Goal: Task Accomplishment & Management: Use online tool/utility

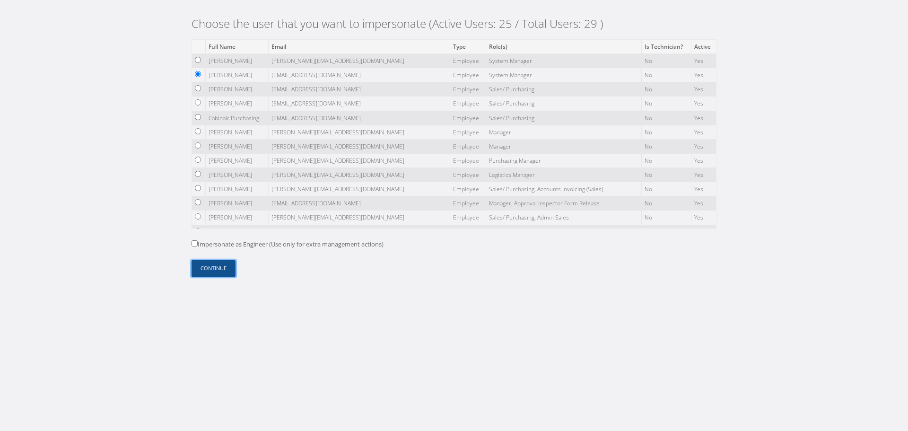
click at [212, 267] on button "Continue" at bounding box center [213, 268] width 44 height 17
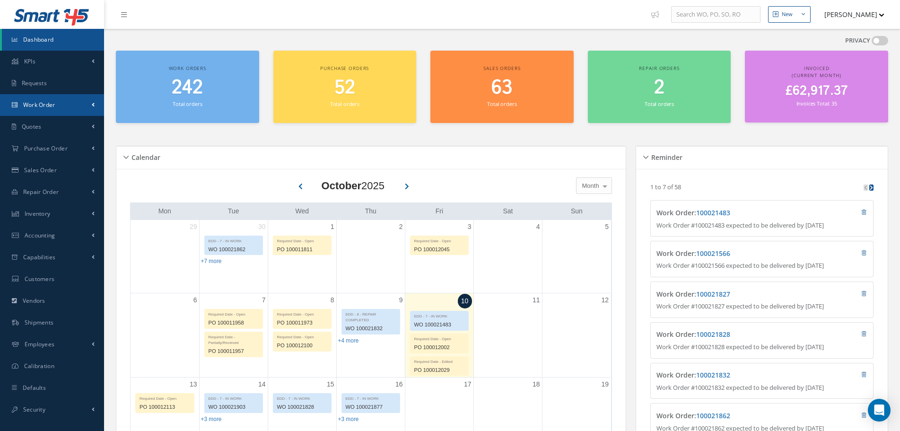
click at [75, 101] on link "Work Order" at bounding box center [52, 105] width 104 height 22
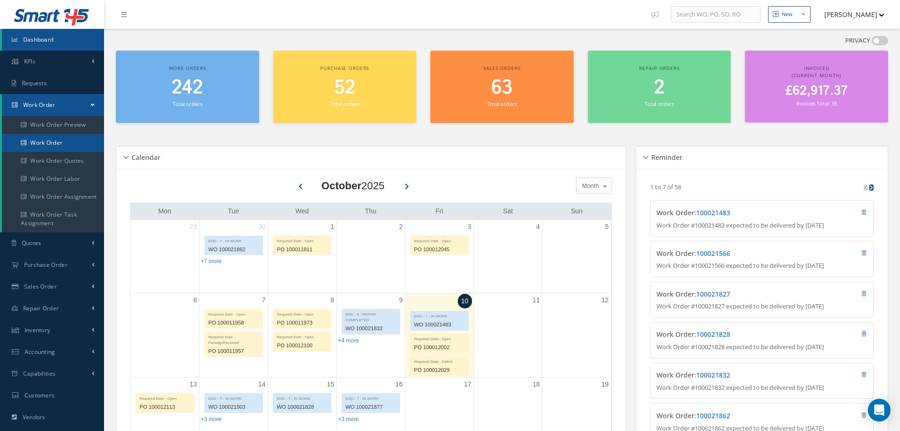
click at [65, 140] on link "Work Order" at bounding box center [53, 143] width 102 height 18
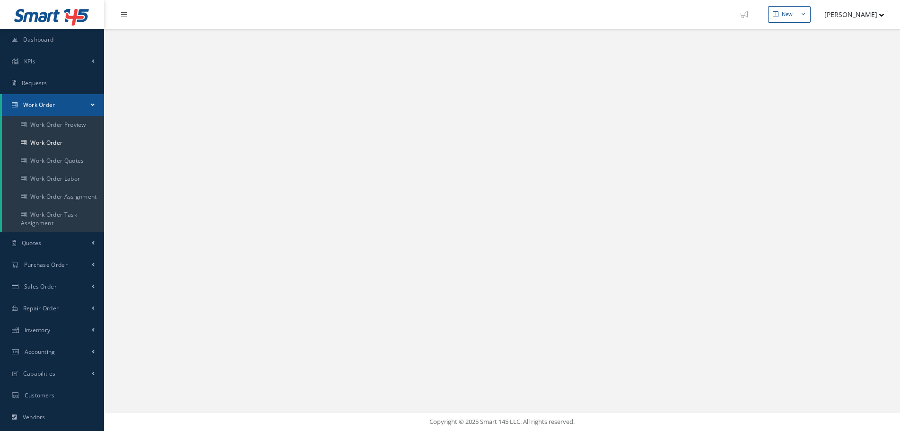
select select "25"
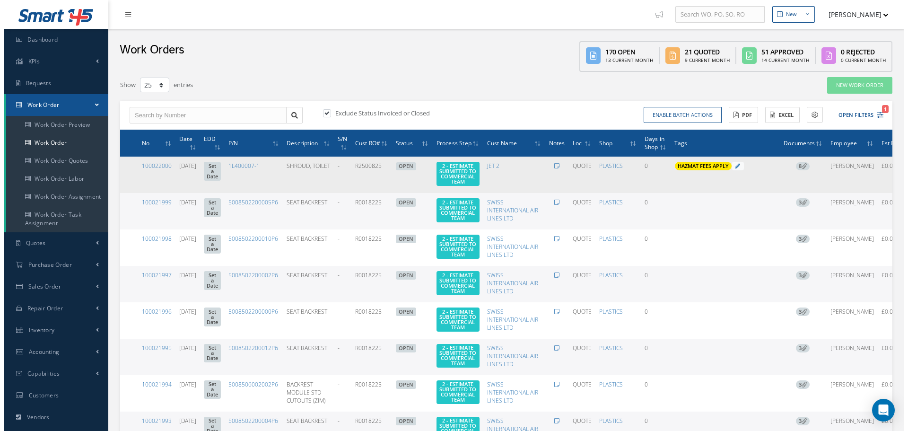
scroll to position [0, 50]
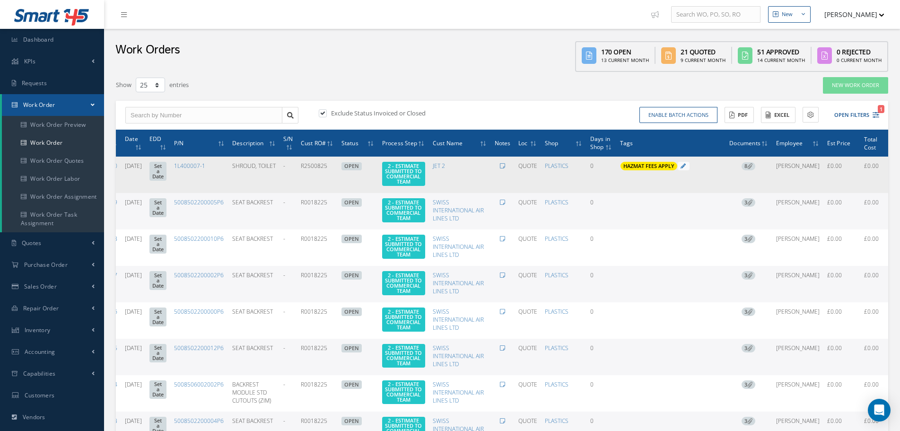
click at [891, 181] on div "Show Edit Update Prefix Invoicing Close Send By Email Sub Work Orders Documents…" at bounding box center [896, 174] width 11 height 11
click at [892, 180] on div at bounding box center [896, 174] width 9 height 9
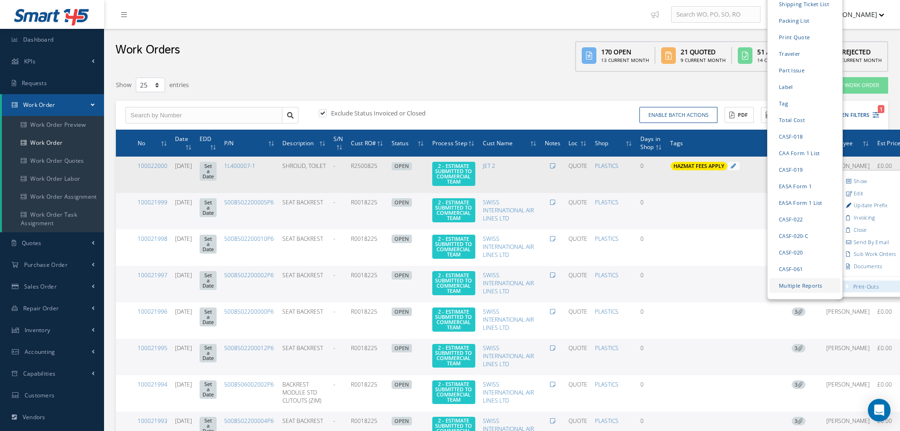
click at [811, 279] on link "Multiple Reports" at bounding box center [804, 284] width 71 height 15
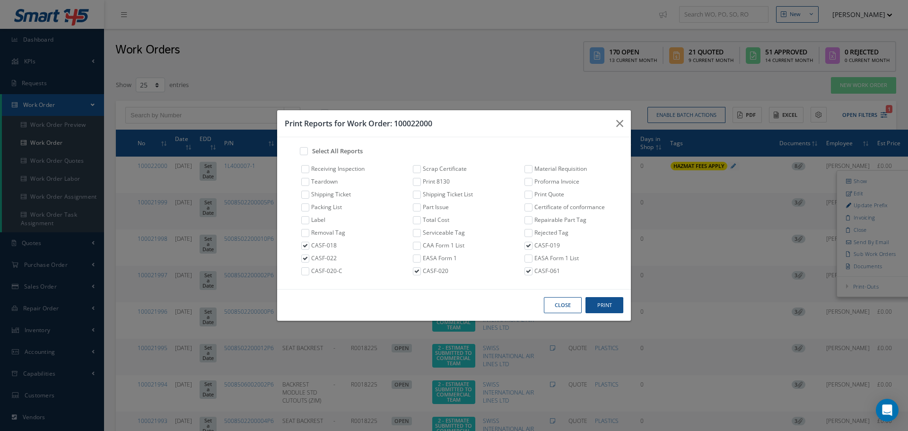
click at [331, 151] on label "Select All Reports" at bounding box center [336, 151] width 53 height 9
click at [305, 151] on input "checkbox" at bounding box center [302, 150] width 6 height 6
checkbox input "true"
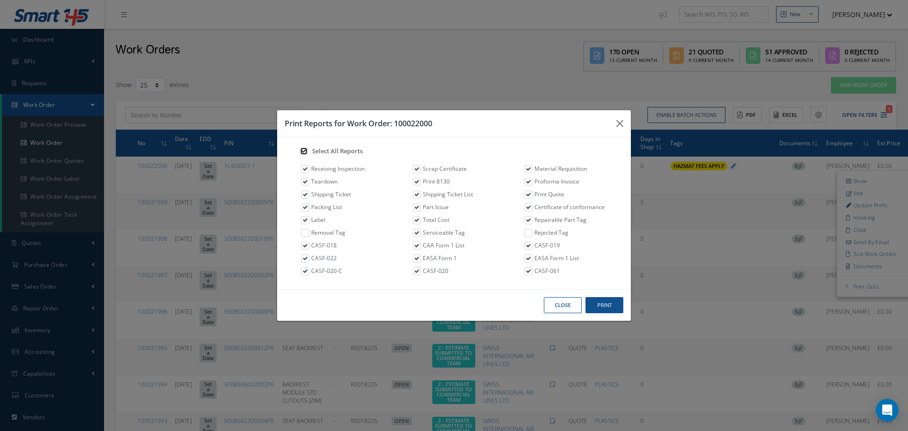
checkbox input "true"
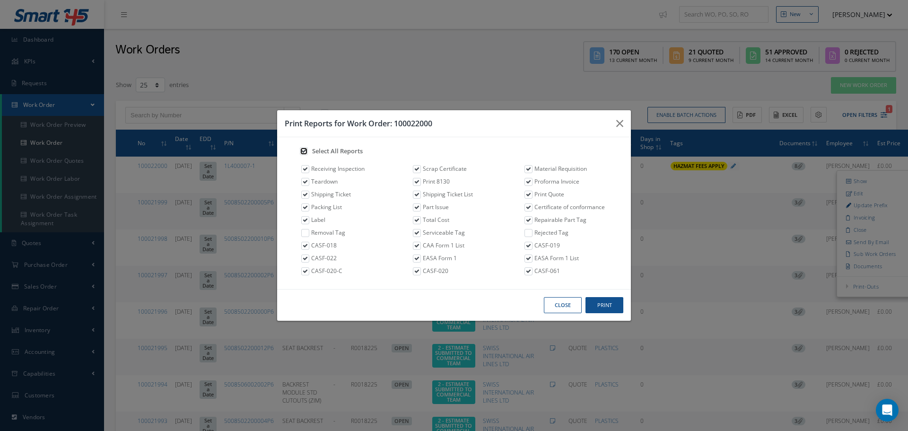
checkbox input "true"
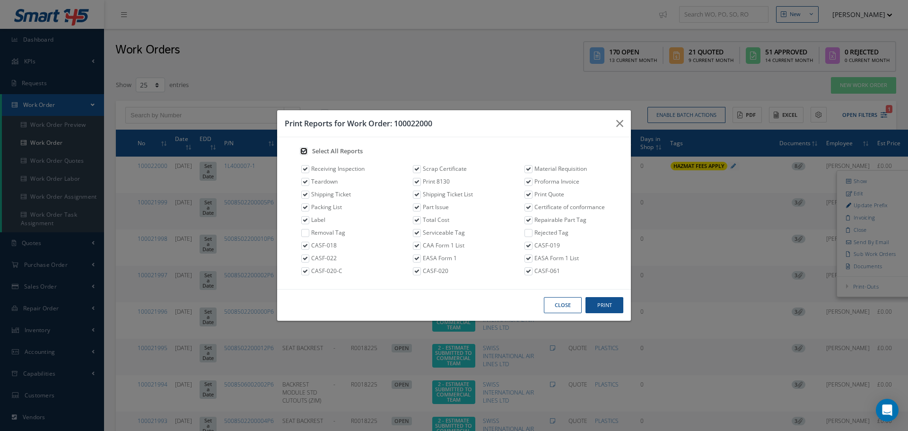
checkbox input "true"
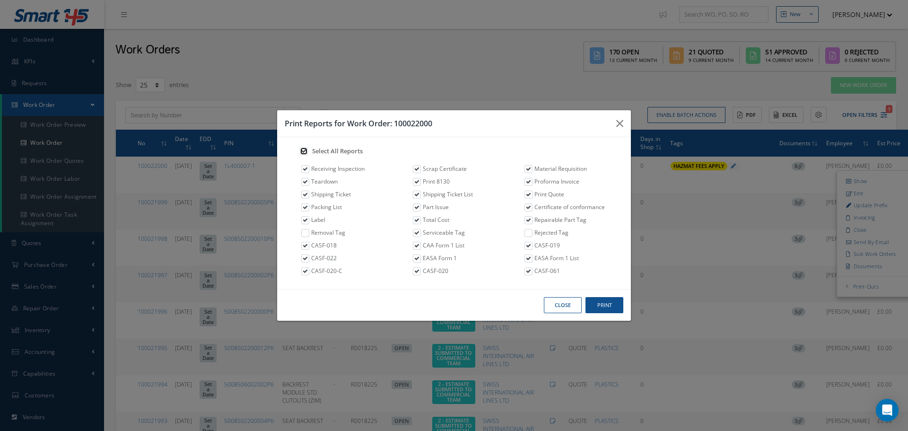
checkbox input "true"
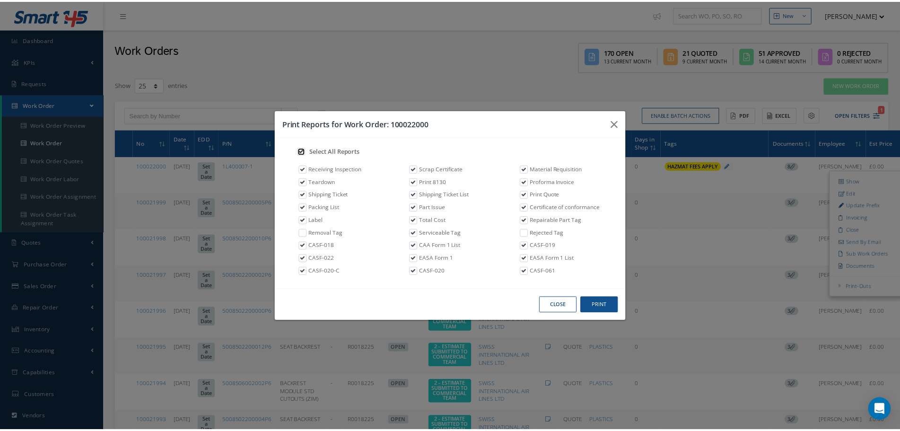
scroll to position [0, 42]
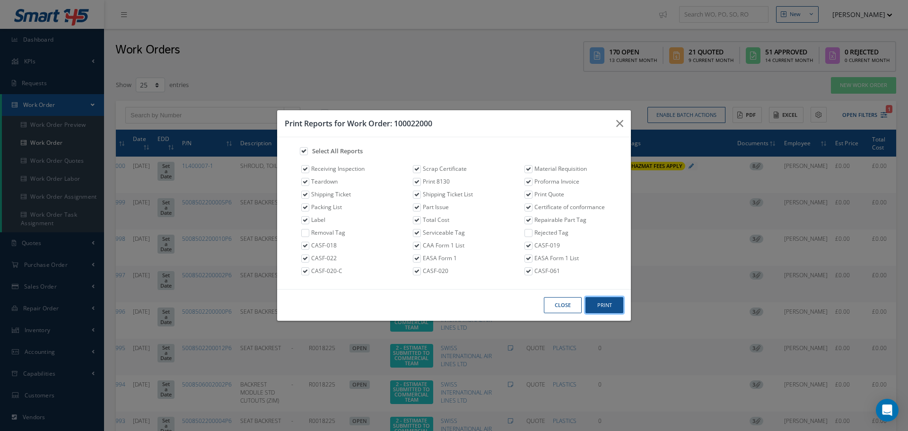
click at [600, 307] on button "Print" at bounding box center [604, 305] width 38 height 17
click at [607, 123] on h3 "Print Reports for Work Order: 100022000" at bounding box center [447, 123] width 324 height 11
click at [620, 123] on icon "button" at bounding box center [619, 123] width 7 height 11
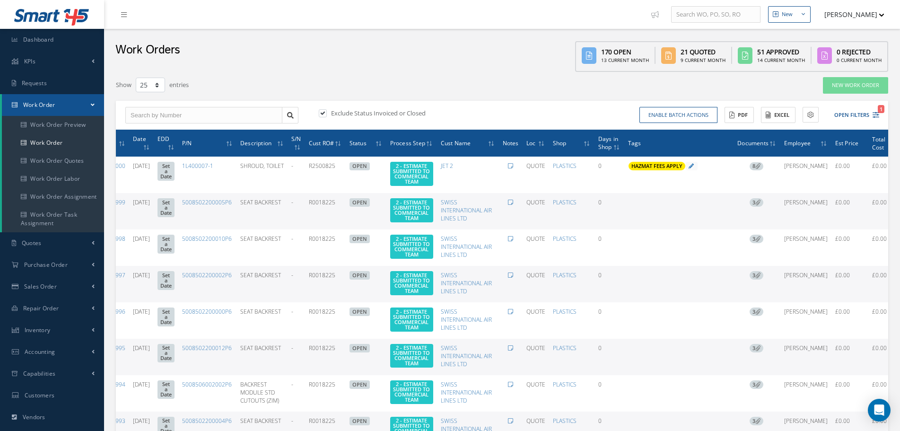
click at [857, 12] on button "[PERSON_NAME]" at bounding box center [849, 14] width 69 height 18
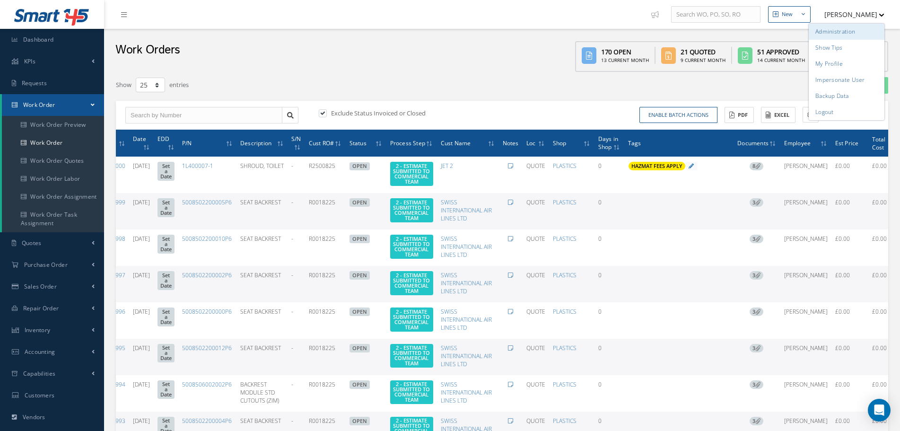
click at [847, 30] on link "Administration" at bounding box center [846, 32] width 76 height 16
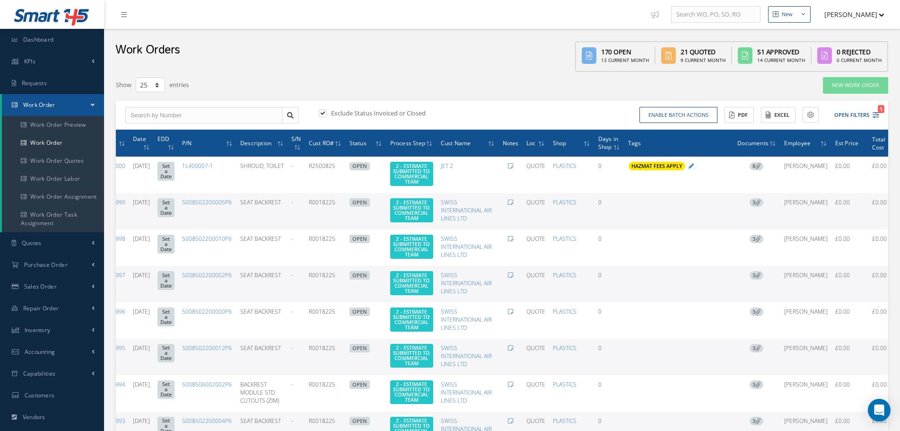
click at [875, 5] on button "[PERSON_NAME]" at bounding box center [849, 14] width 69 height 18
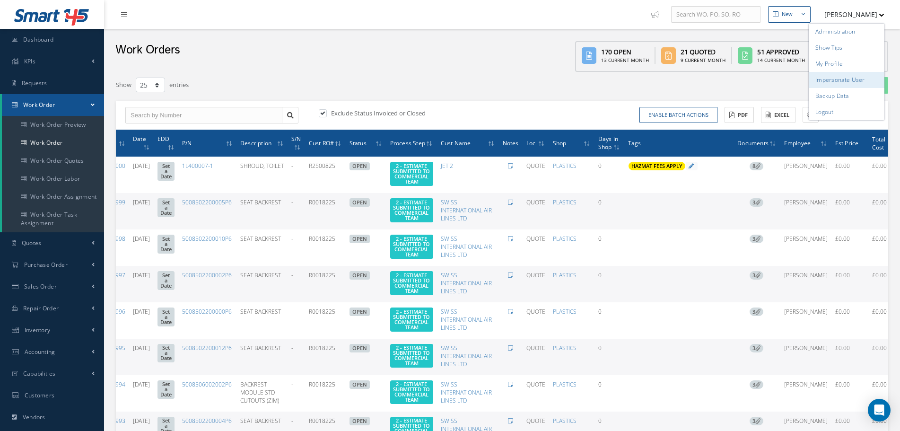
click at [849, 82] on link "Impersonate User" at bounding box center [846, 80] width 76 height 16
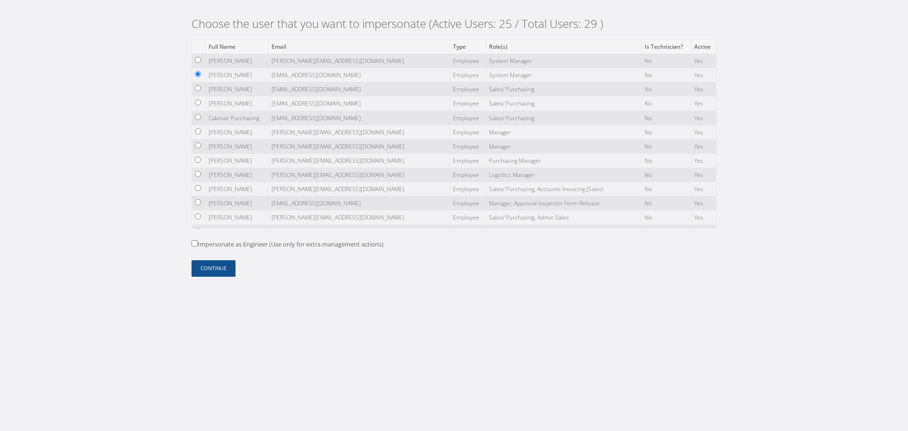
click at [231, 240] on label "Impersonate as Engineer (Use only for extra management actions)" at bounding box center [287, 244] width 192 height 9
click at [198, 240] on input "Impersonate as Engineer (Use only for extra management actions)" at bounding box center [194, 243] width 6 height 6
checkbox input "true"
click at [210, 268] on button "Continue" at bounding box center [213, 268] width 44 height 17
